Goal: Information Seeking & Learning: Learn about a topic

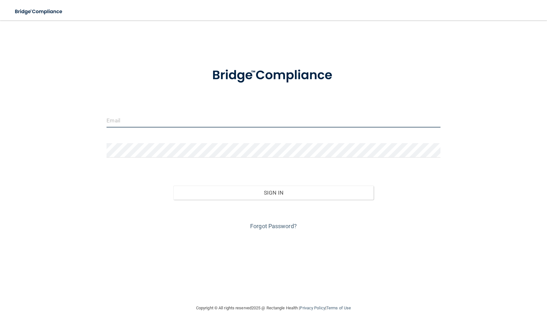
type input "[EMAIL_ADDRESS][DOMAIN_NAME]"
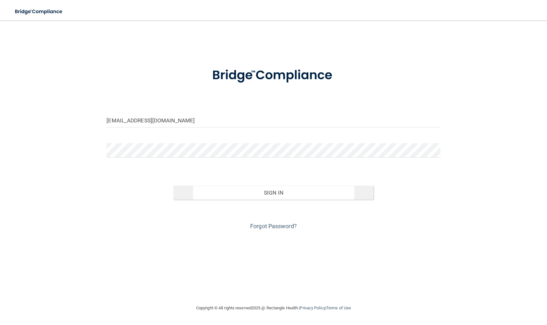
click at [260, 193] on button "Sign In" at bounding box center [273, 193] width 200 height 14
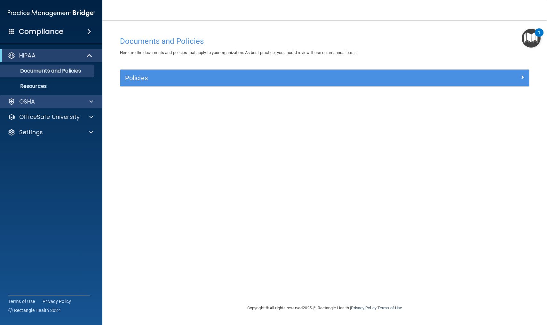
click at [91, 102] on span at bounding box center [91, 102] width 4 height 8
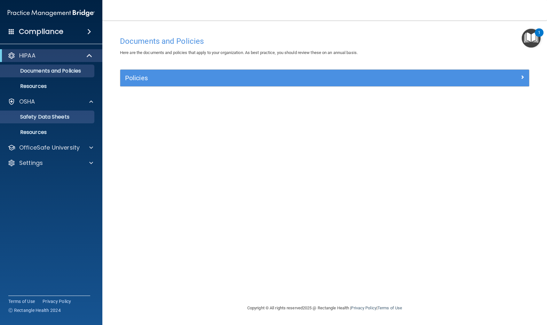
click at [59, 117] on p "Safety Data Sheets" at bounding box center [47, 117] width 87 height 6
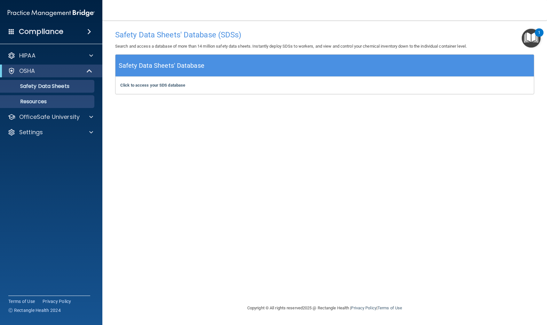
click at [44, 103] on p "Resources" at bounding box center [47, 101] width 87 height 6
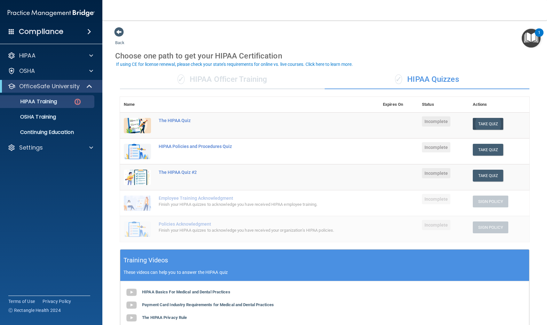
click at [487, 122] on button "Take Quiz" at bounding box center [488, 124] width 31 height 12
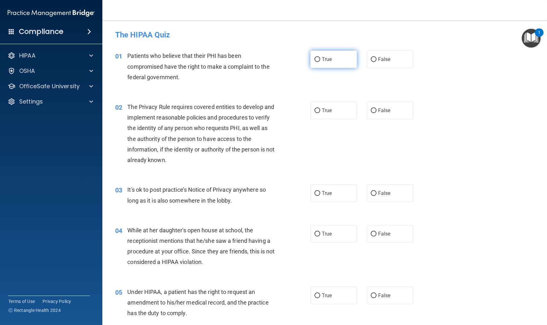
click at [317, 59] on input "True" at bounding box center [317, 59] width 6 height 5
radio input "true"
click at [318, 109] on input "True" at bounding box center [317, 110] width 6 height 5
radio input "true"
click at [374, 193] on input "False" at bounding box center [374, 193] width 6 height 5
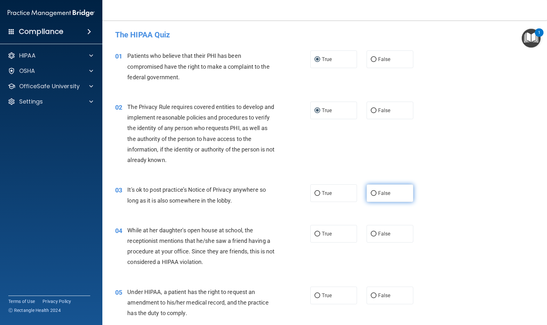
radio input "true"
click at [375, 233] on input "False" at bounding box center [374, 234] width 6 height 5
radio input "true"
click at [318, 294] on input "True" at bounding box center [317, 296] width 6 height 5
radio input "true"
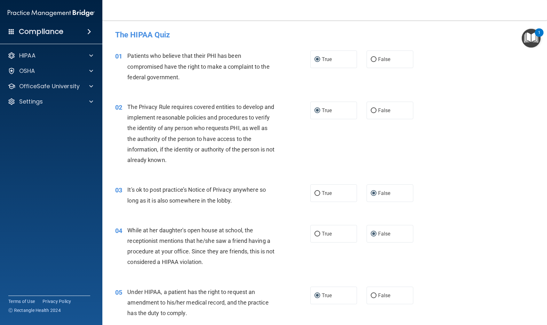
click at [532, 33] on img "Open Resource Center, 1 new notification" at bounding box center [531, 38] width 19 height 19
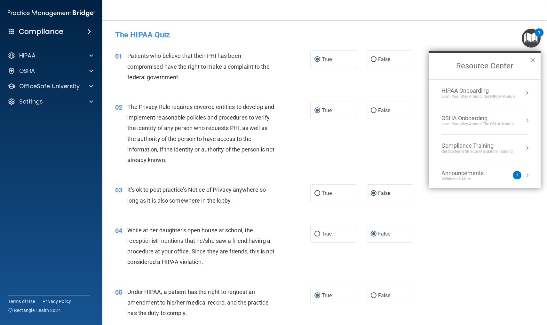
click at [526, 175] on button "Resource Center" at bounding box center [527, 175] width 6 height 6
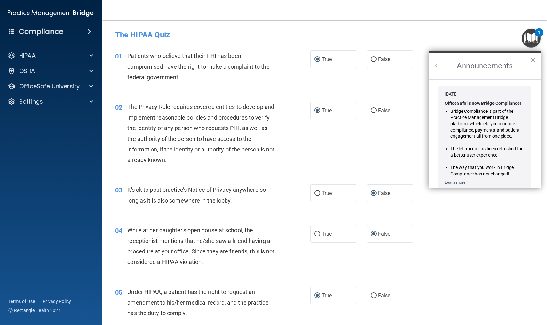
click at [532, 60] on button "×" at bounding box center [533, 60] width 6 height 10
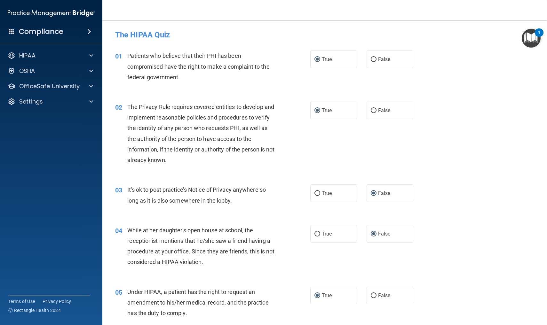
click at [465, 300] on div "05 Under HIPAA, a patient has the right to request an amendment to his/her medi…" at bounding box center [324, 304] width 428 height 51
click at [465, 213] on div "03 It's ok to post practice’s Notice of Privacy anywhere so long as it is also …" at bounding box center [324, 197] width 428 height 40
click at [474, 223] on div "04 While at her daughter's open house at school, the receptionist mentions that…" at bounding box center [324, 248] width 428 height 62
click at [91, 85] on span at bounding box center [91, 86] width 4 height 8
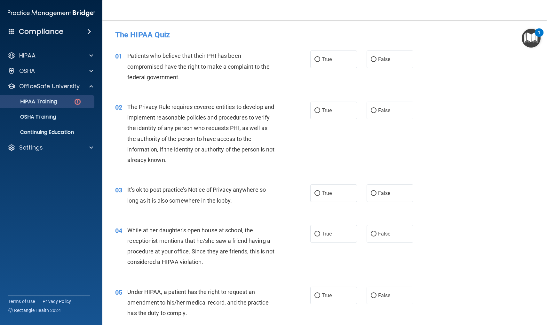
click at [77, 101] on img at bounding box center [78, 102] width 8 height 8
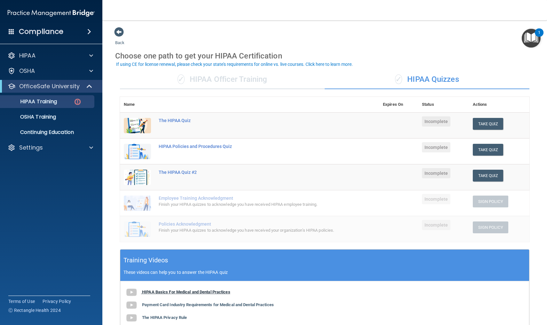
click at [133, 291] on img at bounding box center [131, 292] width 13 height 13
click at [492, 120] on button "Take Quiz" at bounding box center [488, 124] width 31 height 12
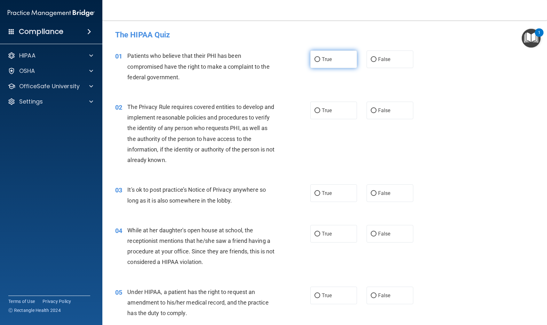
click at [318, 58] on input "True" at bounding box center [317, 59] width 6 height 5
radio input "true"
click at [316, 110] on input "True" at bounding box center [317, 110] width 6 height 5
radio input "true"
click at [373, 192] on input "False" at bounding box center [374, 193] width 6 height 5
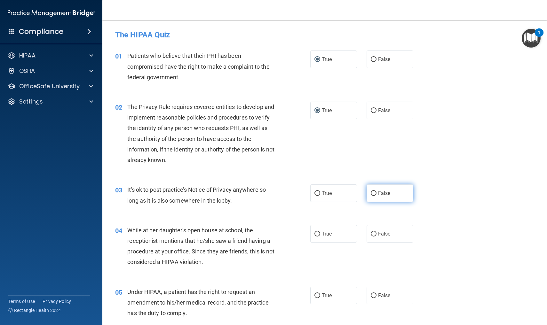
radio input "true"
click at [373, 232] on input "False" at bounding box center [374, 234] width 6 height 5
radio input "true"
click at [318, 295] on input "True" at bounding box center [317, 296] width 6 height 5
radio input "true"
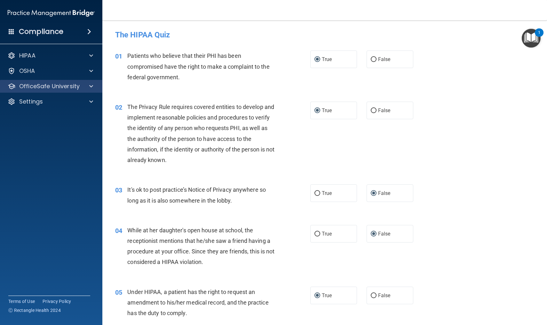
click at [92, 86] on span at bounding box center [91, 86] width 4 height 8
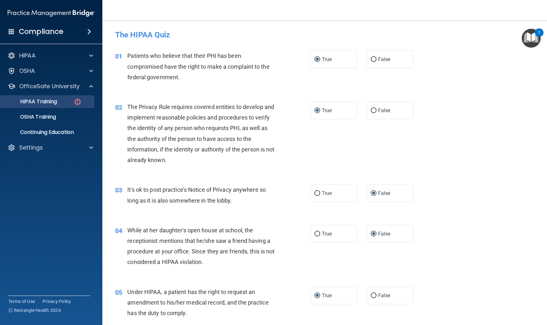
click at [68, 101] on div "HIPAA Training" at bounding box center [47, 101] width 87 height 6
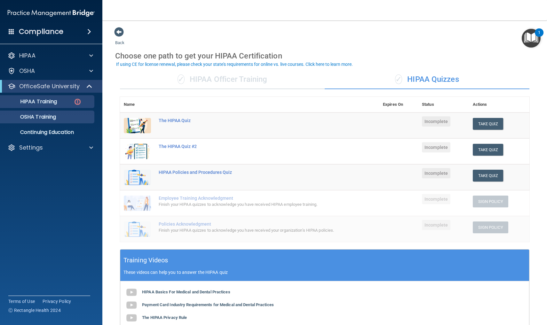
click at [49, 117] on p "OSHA Training" at bounding box center [30, 117] width 52 height 6
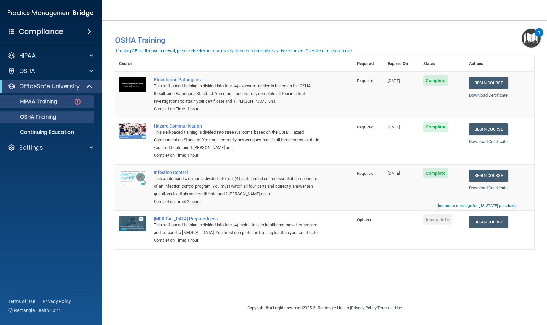
click at [59, 102] on div "HIPAA Training" at bounding box center [47, 101] width 87 height 6
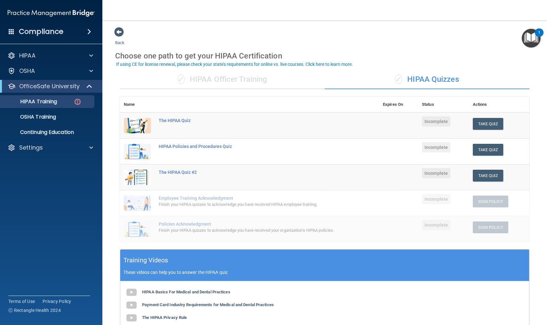
click at [400, 78] on span "✓" at bounding box center [398, 80] width 7 height 10
click at [435, 78] on div "✓ HIPAA Quizzes" at bounding box center [427, 79] width 205 height 19
click at [397, 78] on span "✓" at bounding box center [398, 80] width 7 height 10
